Goal: Understand process/instructions: Learn how to perform a task or action

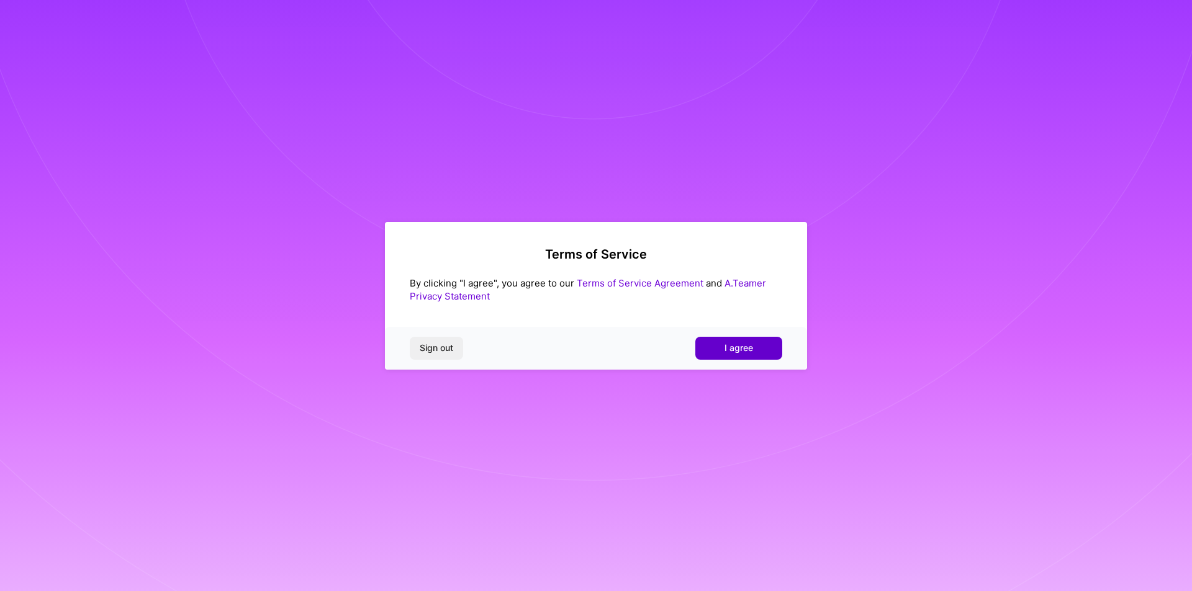
click at [752, 345] on span "I agree" at bounding box center [738, 348] width 29 height 12
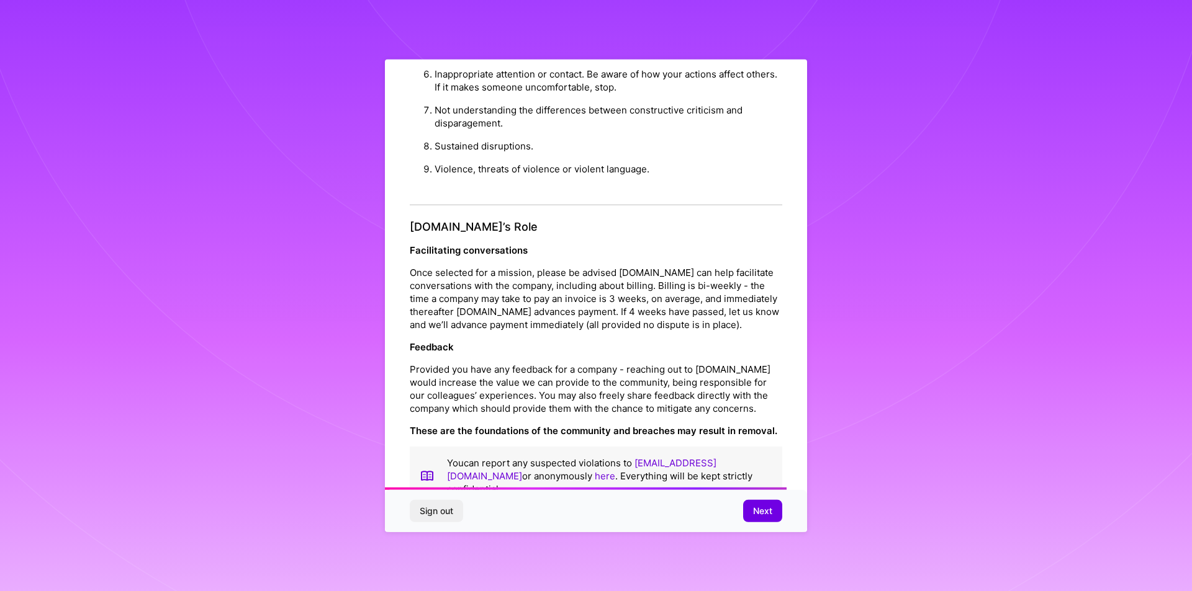
scroll to position [1218, 0]
click at [761, 514] on span "Next" at bounding box center [762, 511] width 19 height 12
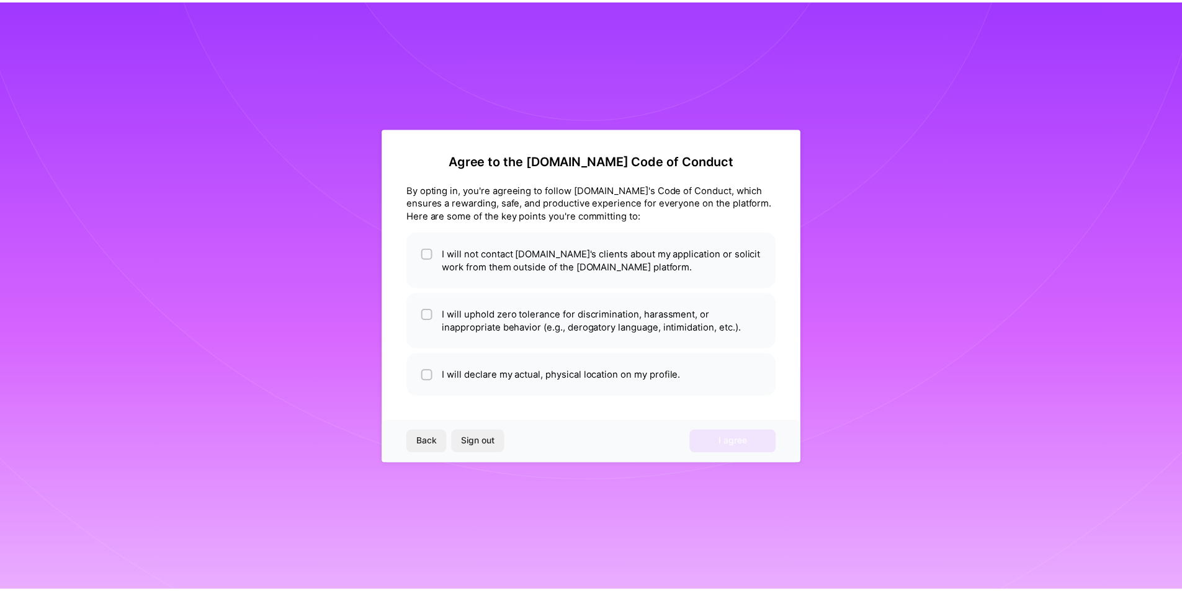
scroll to position [0, 0]
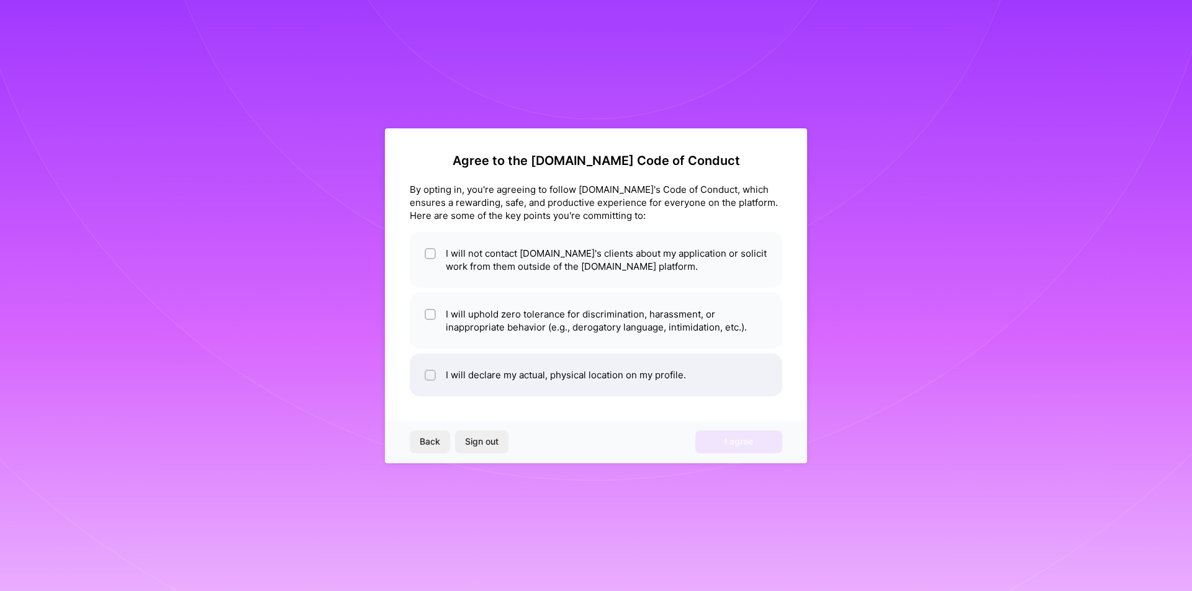
click at [427, 369] on span at bounding box center [429, 375] width 11 height 13
checkbox input "true"
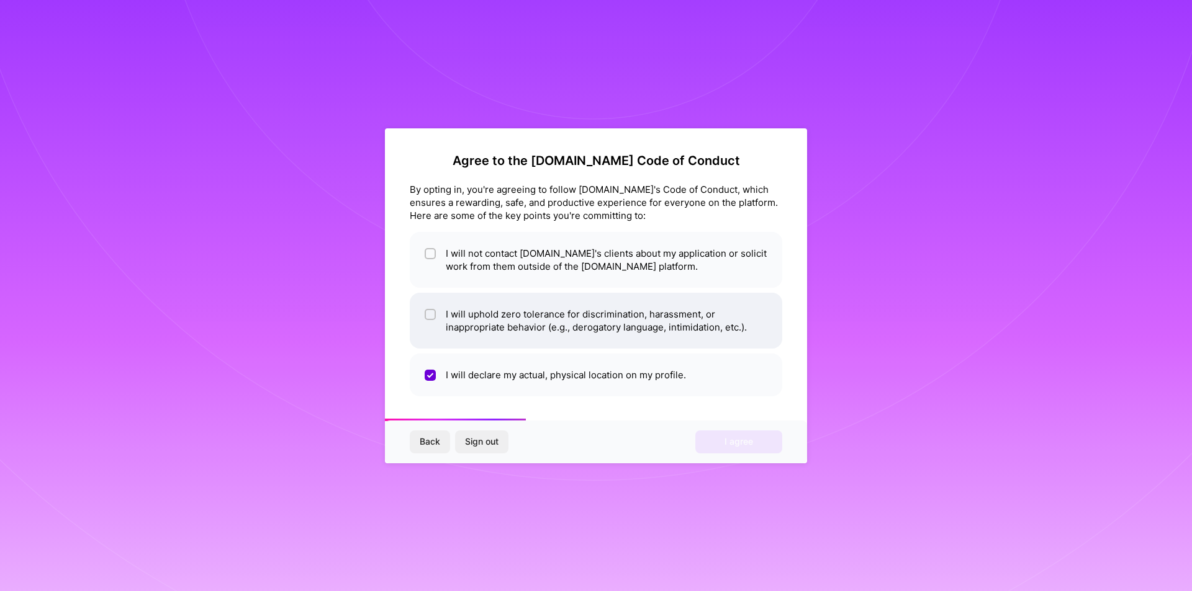
click at [427, 314] on input "checkbox" at bounding box center [431, 315] width 9 height 9
checkbox input "true"
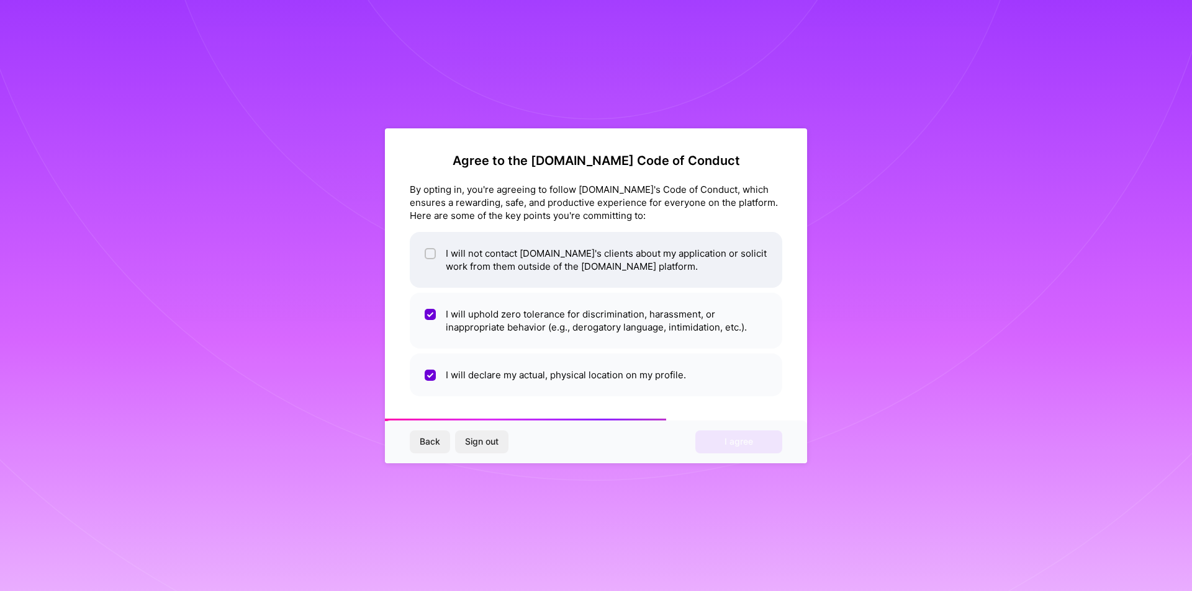
click at [428, 254] on input "checkbox" at bounding box center [431, 254] width 9 height 9
checkbox input "true"
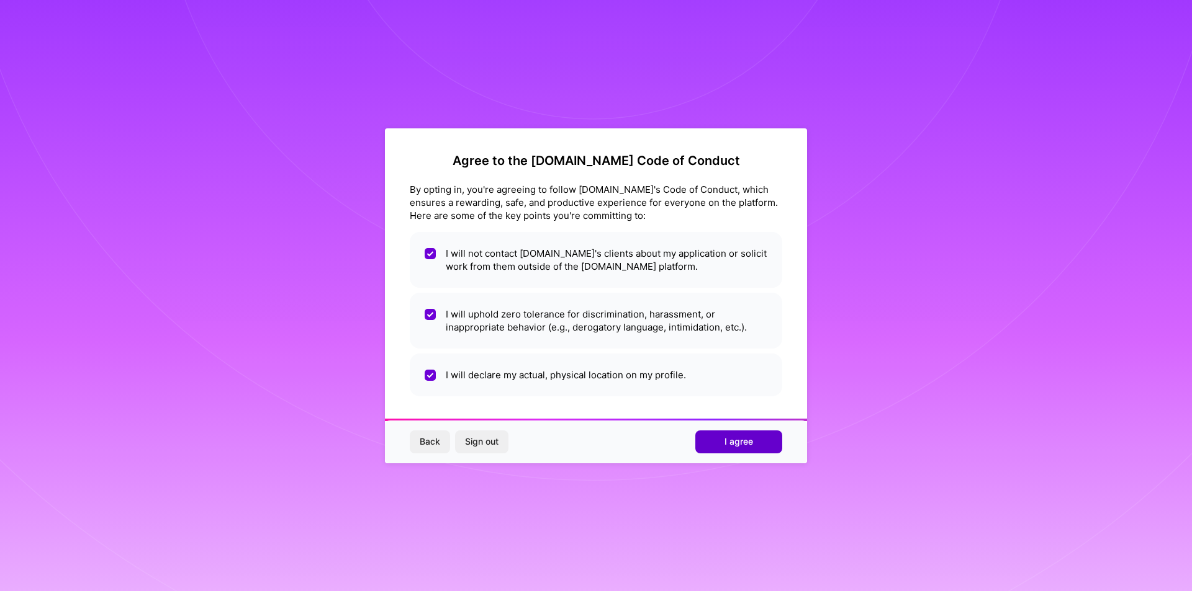
click at [753, 447] on button "I agree" at bounding box center [738, 442] width 87 height 22
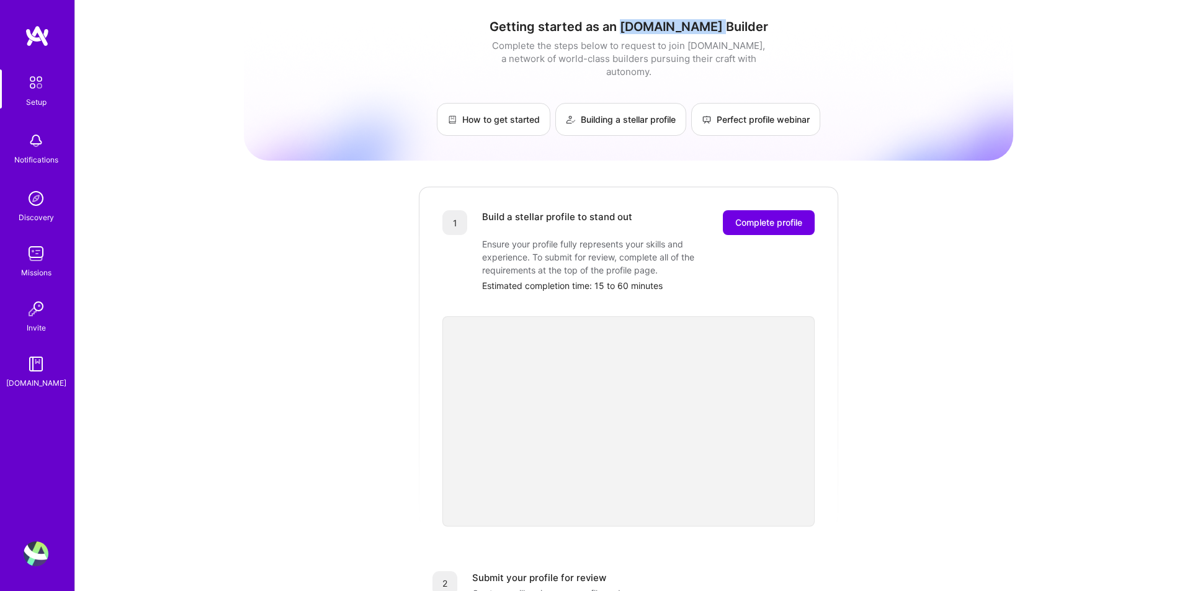
drag, startPoint x: 650, startPoint y: 27, endPoint x: 771, endPoint y: 25, distance: 121.7
click at [771, 25] on h1 "Getting started as an [DOMAIN_NAME] Builder" at bounding box center [629, 26] width 770 height 15
copy h1 "[DOMAIN_NAME] Builder"
